Goal: Task Accomplishment & Management: Complete application form

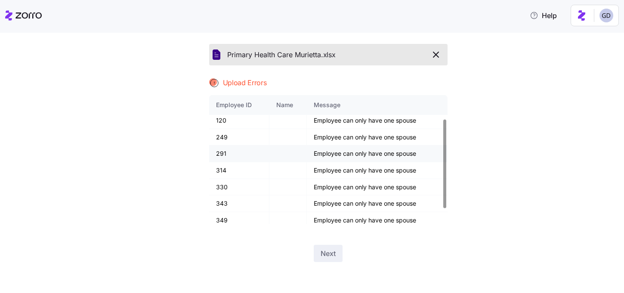
scroll to position [36, 0]
click at [440, 56] on icon "button" at bounding box center [436, 54] width 10 height 10
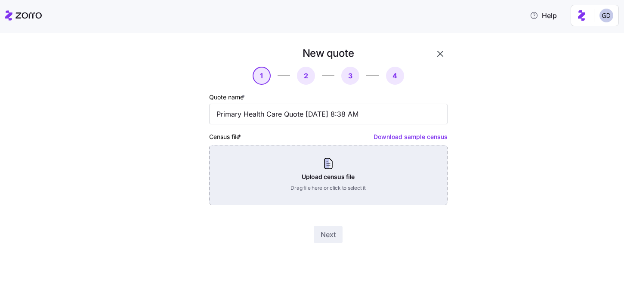
click at [307, 170] on div "Upload census file Drag file here or click to select it" at bounding box center [328, 175] width 238 height 60
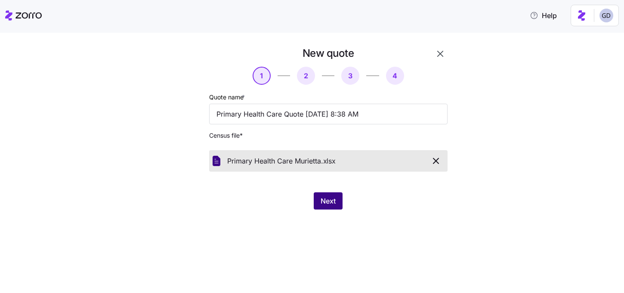
click at [324, 197] on span "Next" at bounding box center [328, 201] width 15 height 10
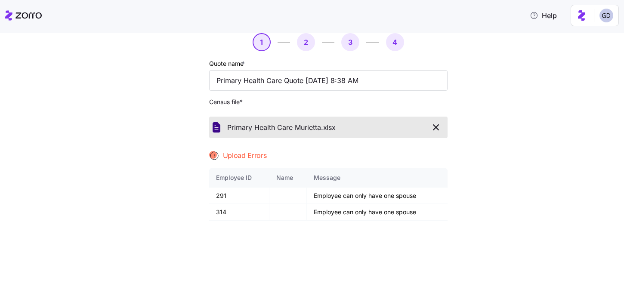
scroll to position [43, 0]
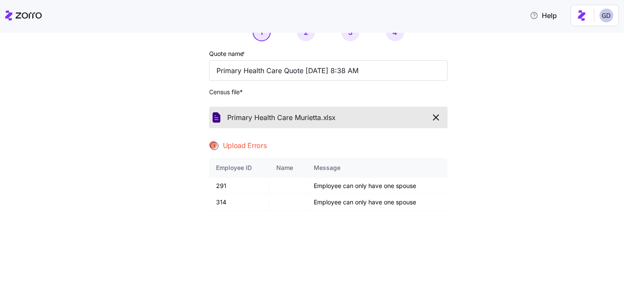
click at [442, 118] on span "button" at bounding box center [436, 117] width 15 height 10
click at [442, 81] on input "Primary Health Care Quote 08/18/2025 8:38 AM" at bounding box center [328, 70] width 238 height 21
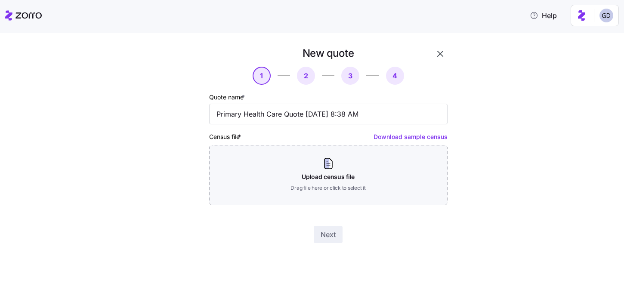
click at [466, 128] on div "New quote 1 2 3 4 Quote name * Primary Health Care Quote 08/18/2025 8:38 AM Cen…" at bounding box center [317, 149] width 301 height 207
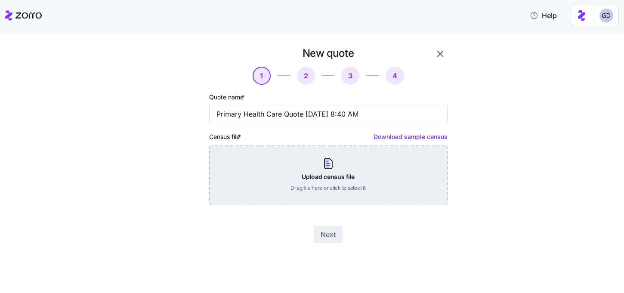
click at [334, 175] on div "Upload census file Drag file here or click to select it" at bounding box center [328, 175] width 238 height 60
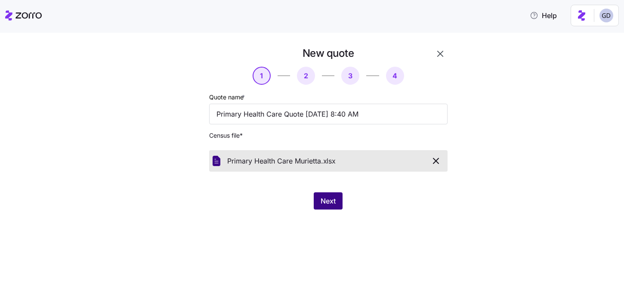
click at [328, 204] on span "Next" at bounding box center [328, 201] width 15 height 10
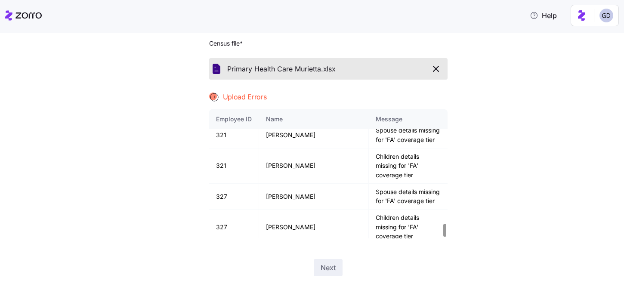
scroll to position [1164, 0]
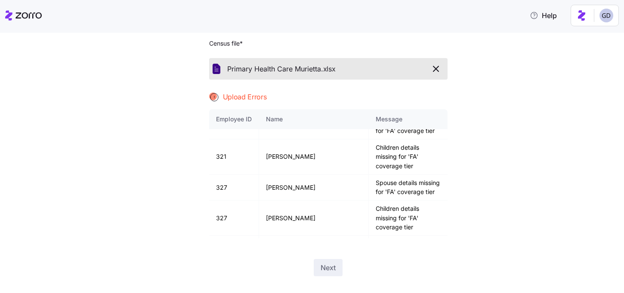
click at [436, 69] on icon "button" at bounding box center [435, 68] width 5 height 5
